Goal: Information Seeking & Learning: Learn about a topic

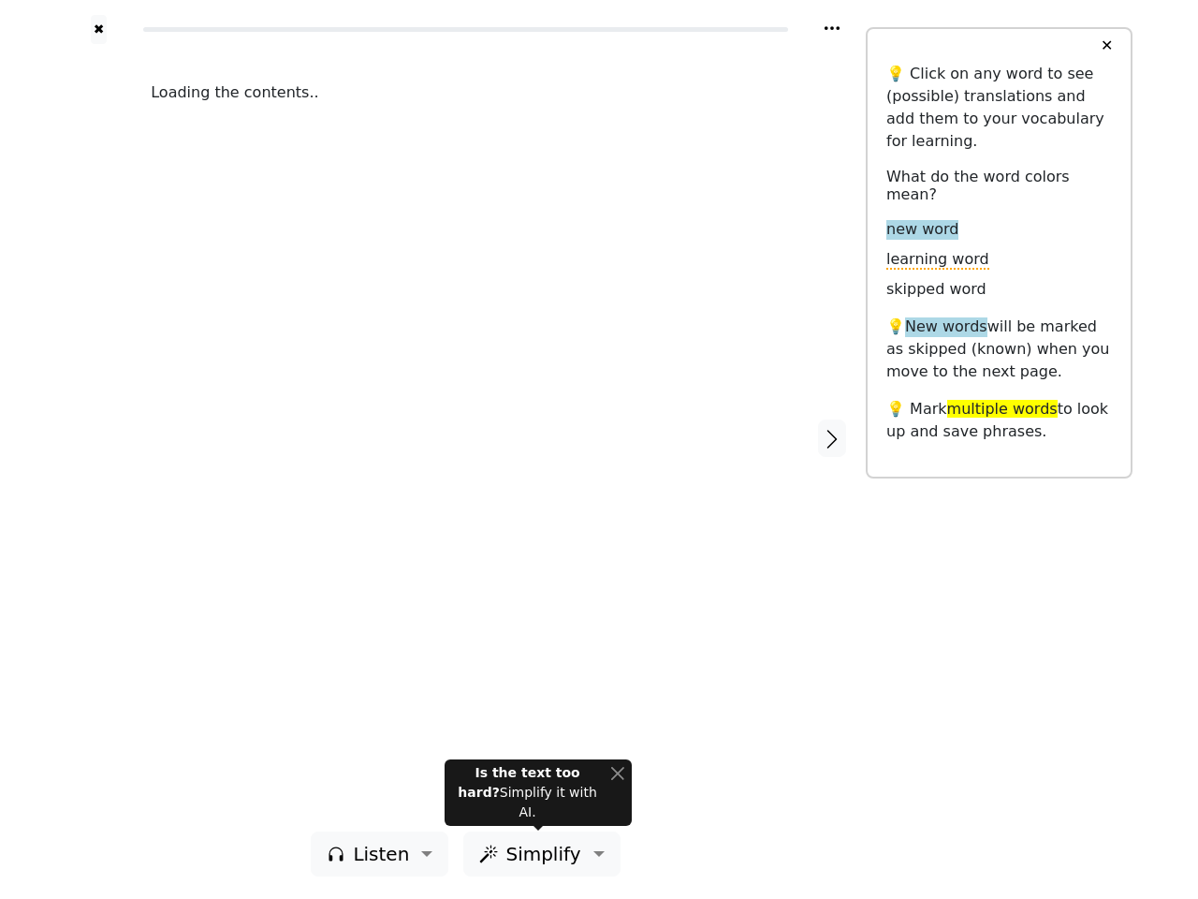
click at [599, 449] on div "Loading the contents.." at bounding box center [465, 437] width 667 height 787
click at [832, 28] on icon at bounding box center [832, 28] width 15 height 4
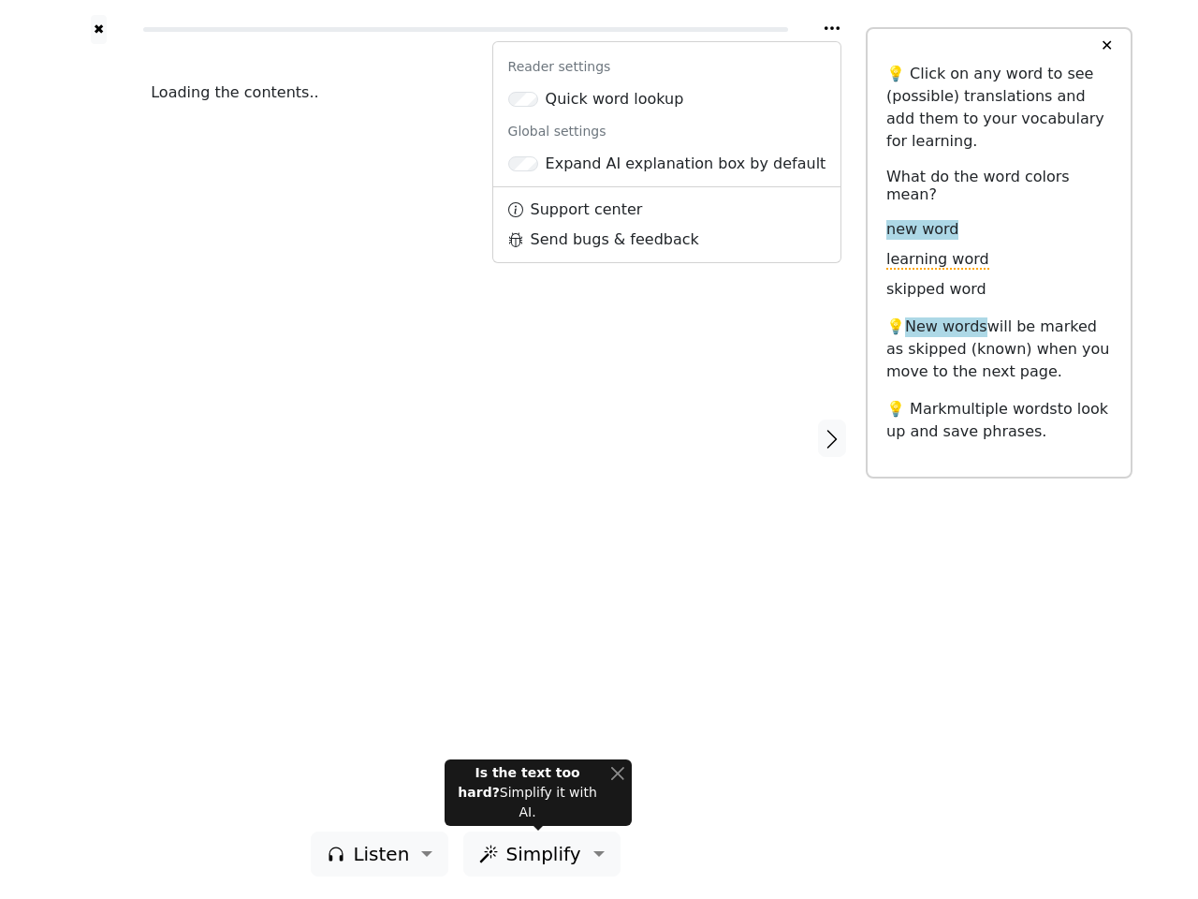
click at [98, 437] on div at bounding box center [99, 437] width 66 height 787
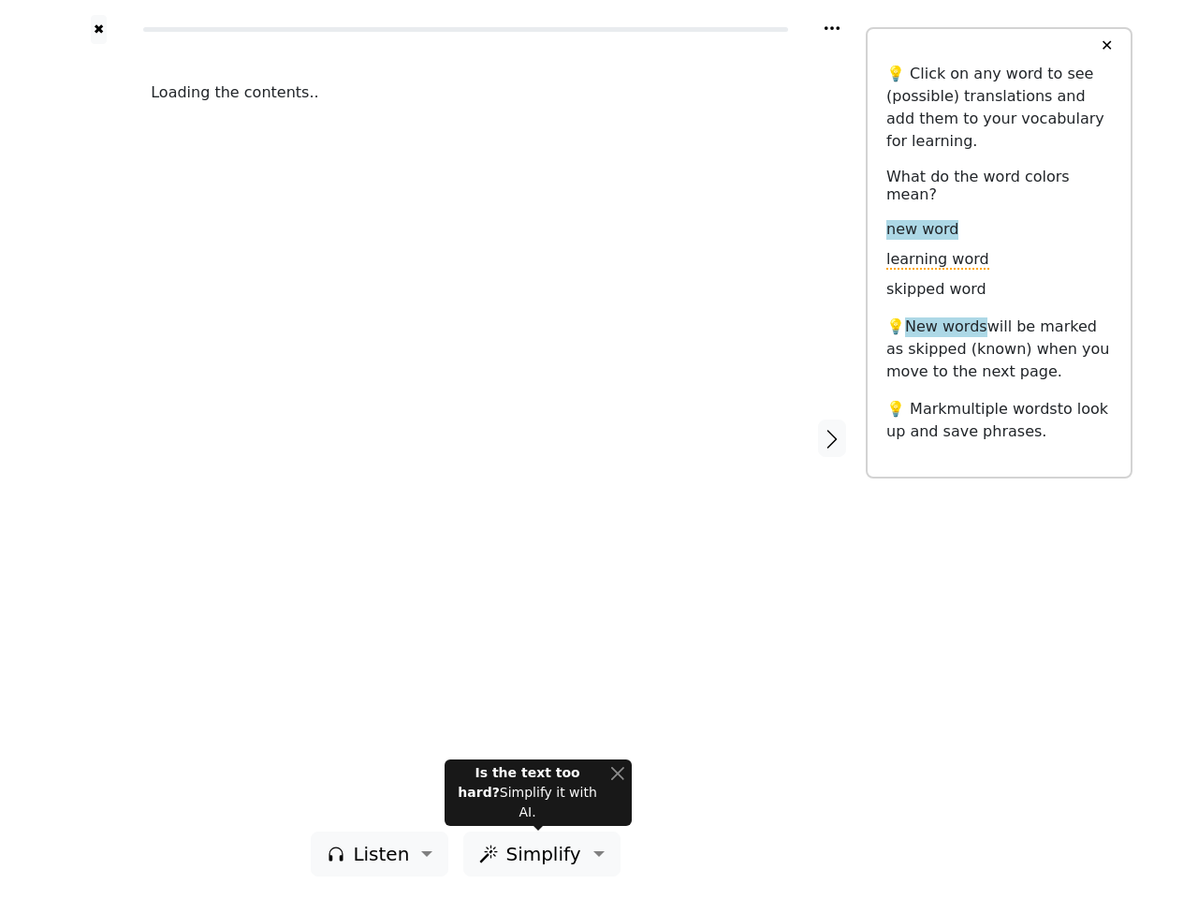
click at [465, 437] on div "Loading the contents.." at bounding box center [465, 437] width 667 height 787
click at [832, 438] on icon "button" at bounding box center [832, 439] width 22 height 22
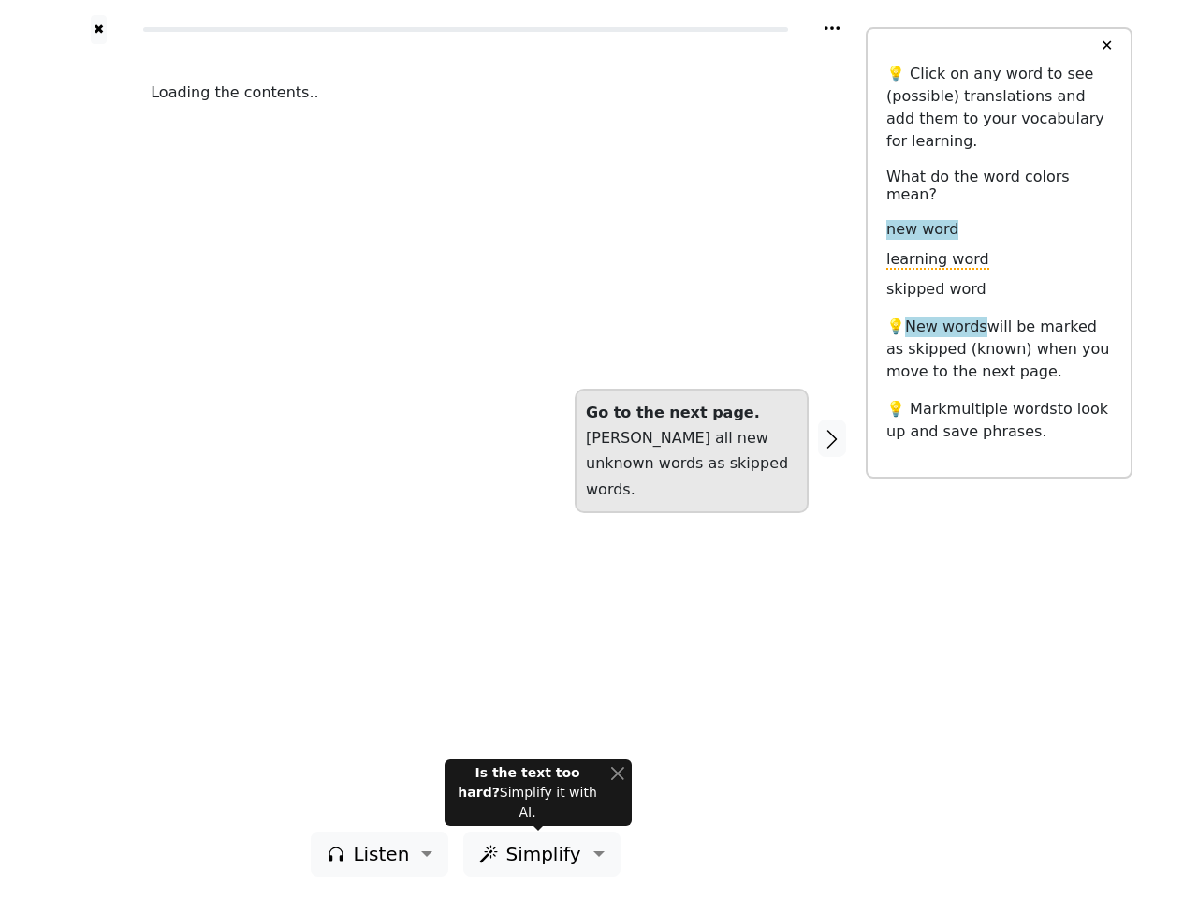
click at [385, 854] on span "Listen" at bounding box center [381, 854] width 56 height 28
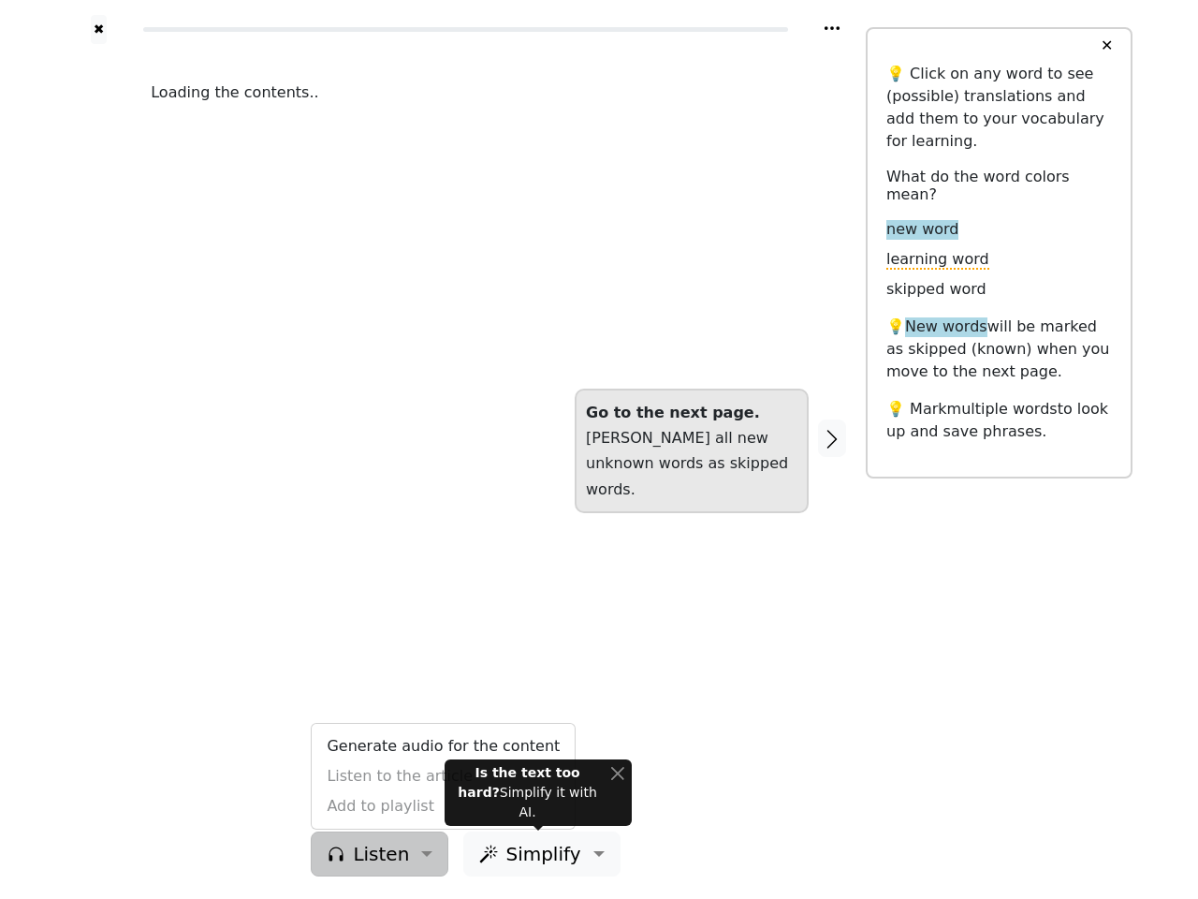
click at [409, 854] on span "Simplify" at bounding box center [381, 854] width 56 height 28
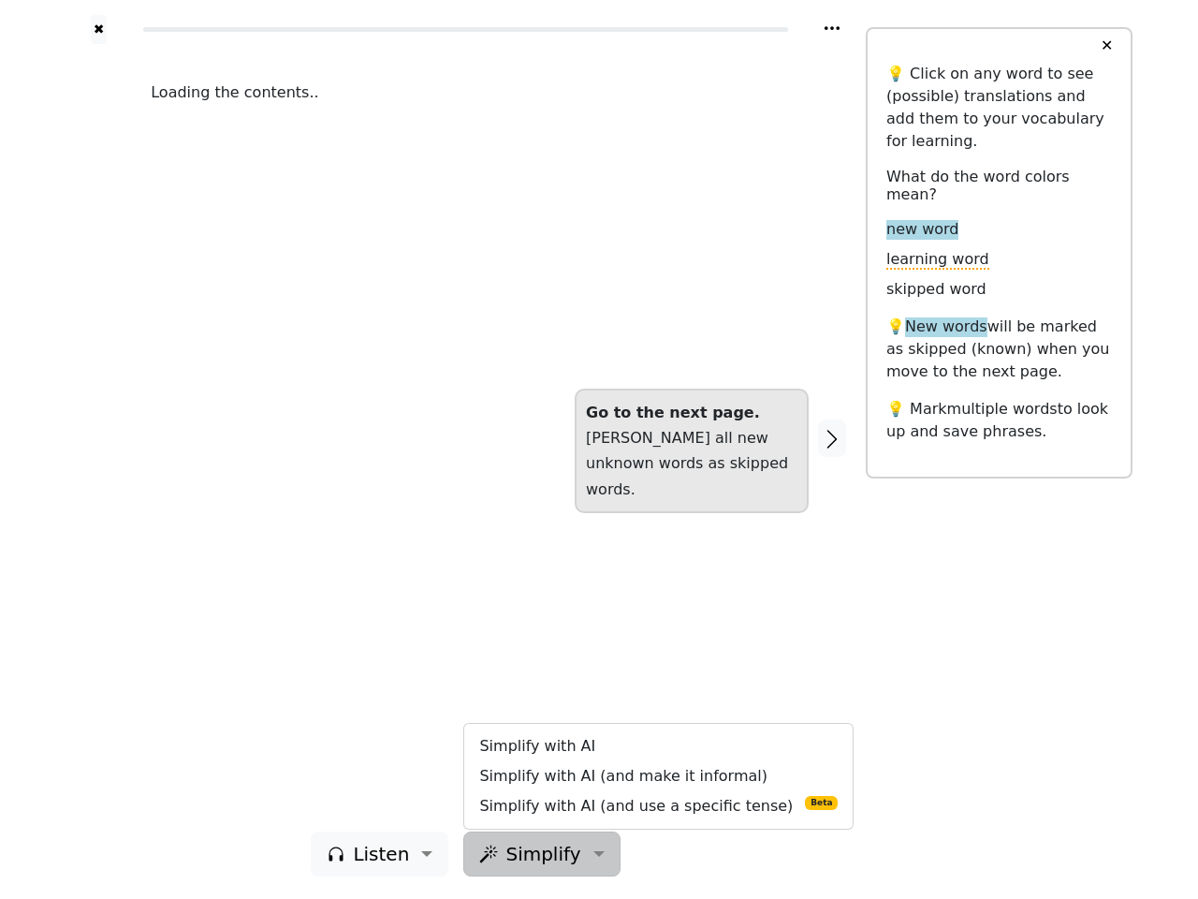
click at [1106, 46] on button "✕" at bounding box center [1107, 46] width 35 height 34
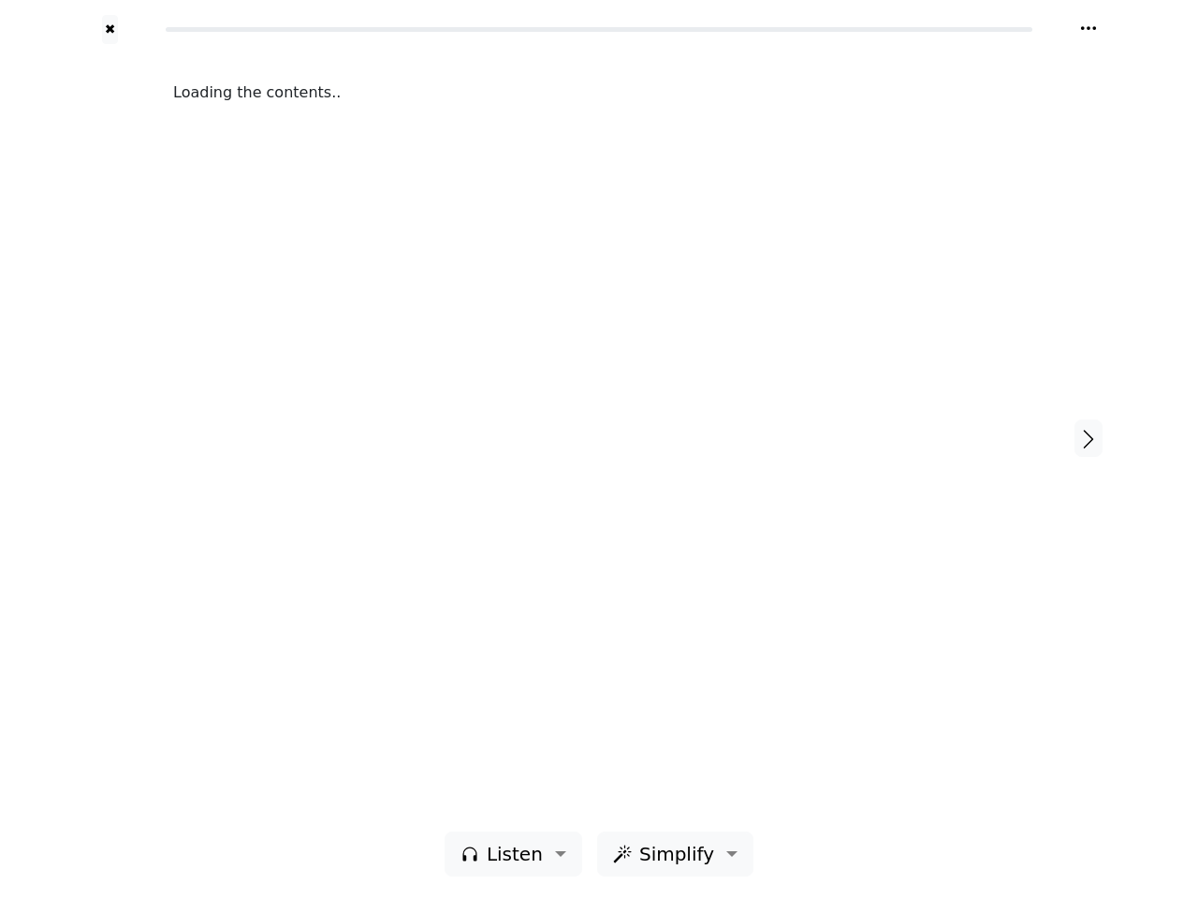
click at [538, 802] on div "Loading the contents.." at bounding box center [598, 437] width 889 height 787
